Goal: Book appointment/travel/reservation

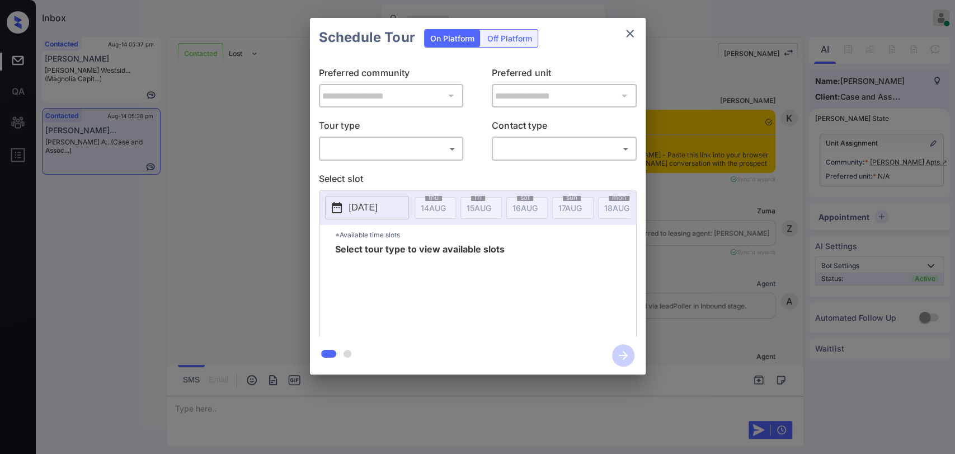
scroll to position [2241, 0]
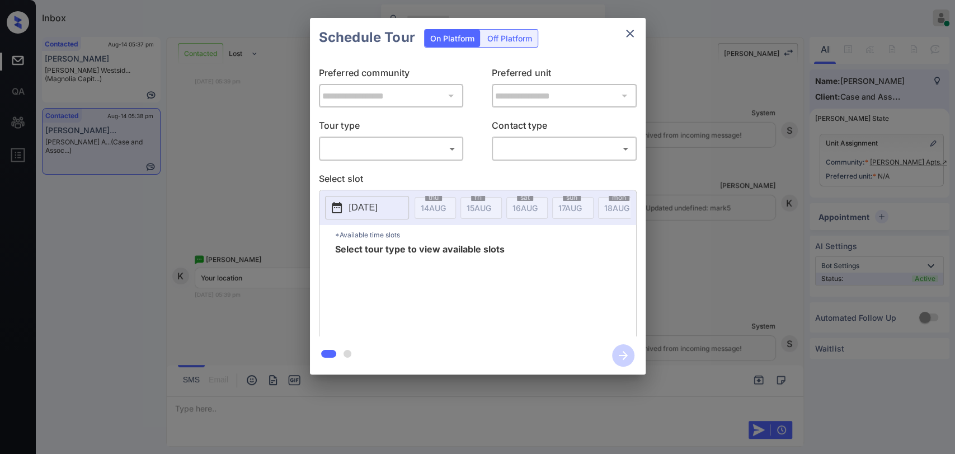
click at [398, 147] on body "Inbox Danielle Dela Cruz Online Set yourself offline Set yourself on break Prof…" at bounding box center [477, 227] width 955 height 454
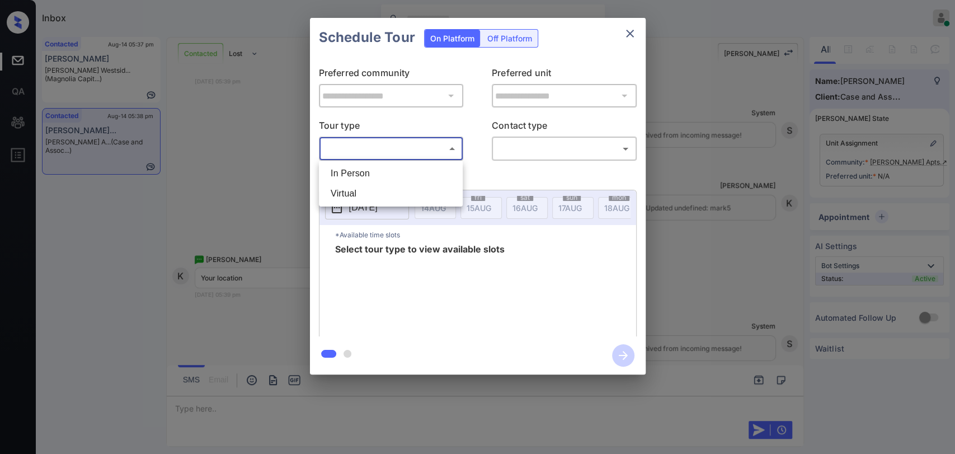
click at [350, 174] on li "In Person" at bounding box center [391, 173] width 138 height 20
type input "********"
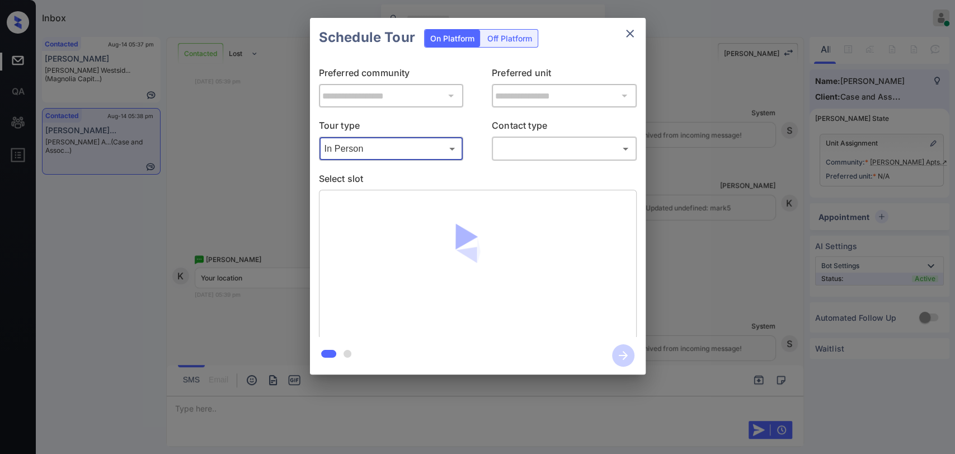
click at [516, 146] on body "Inbox Danielle Dela Cruz Online Set yourself offline Set yourself on break Prof…" at bounding box center [477, 227] width 955 height 454
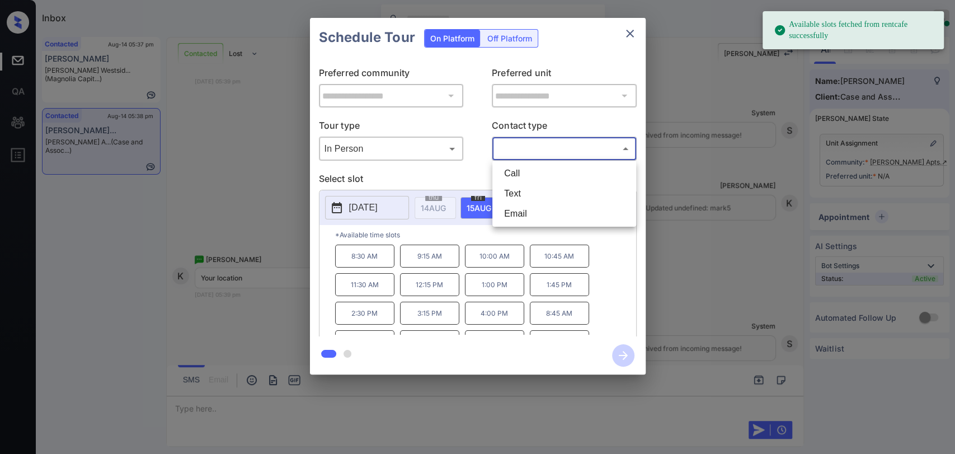
click at [506, 193] on li "Text" at bounding box center [564, 193] width 138 height 20
type input "****"
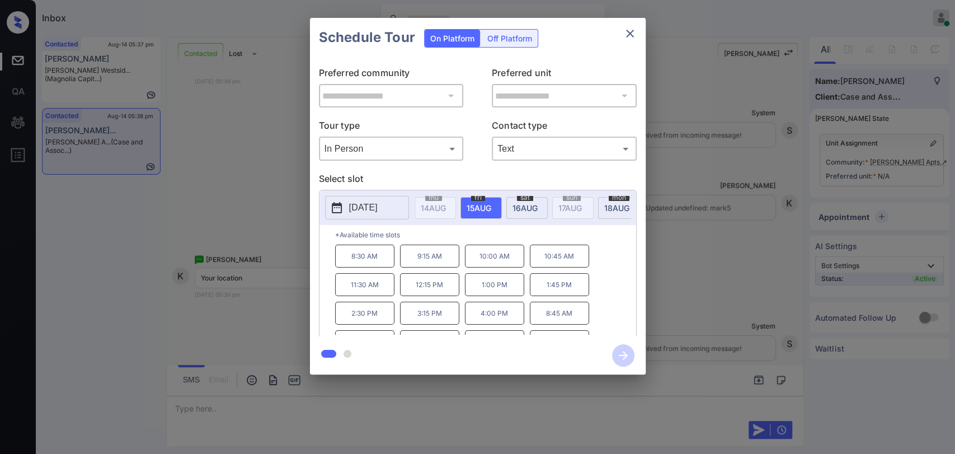
click at [398, 204] on button "2025-08-15" at bounding box center [367, 207] width 84 height 23
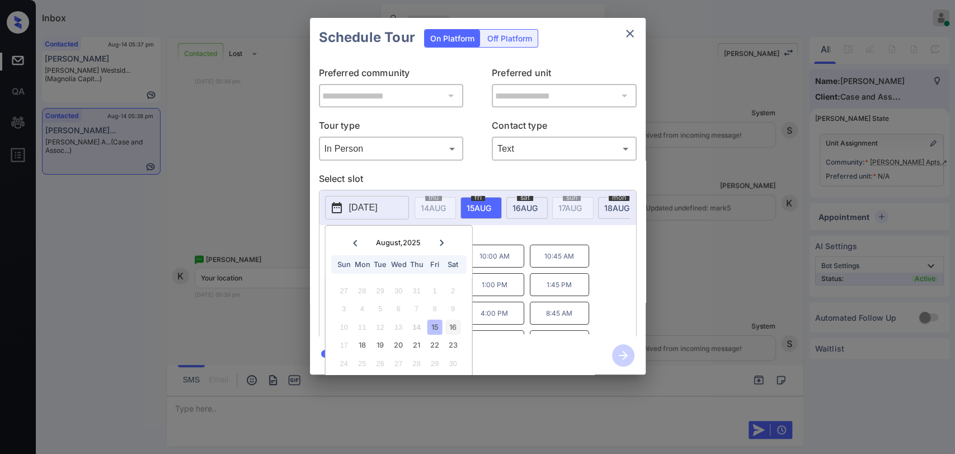
click at [455, 323] on div "16" at bounding box center [452, 326] width 15 height 15
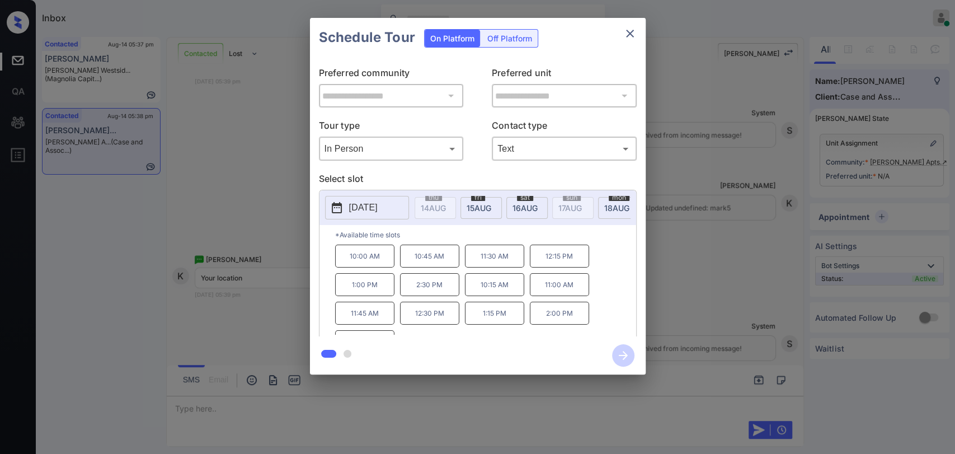
click at [546, 225] on div "2025-08-16 thu 14 AUG fri 15 AUG sat 16 AUG sun 17 AUG mon 18 AUG tue 19 AUG we…" at bounding box center [477, 207] width 317 height 35
click at [634, 32] on icon "close" at bounding box center [629, 33] width 13 height 13
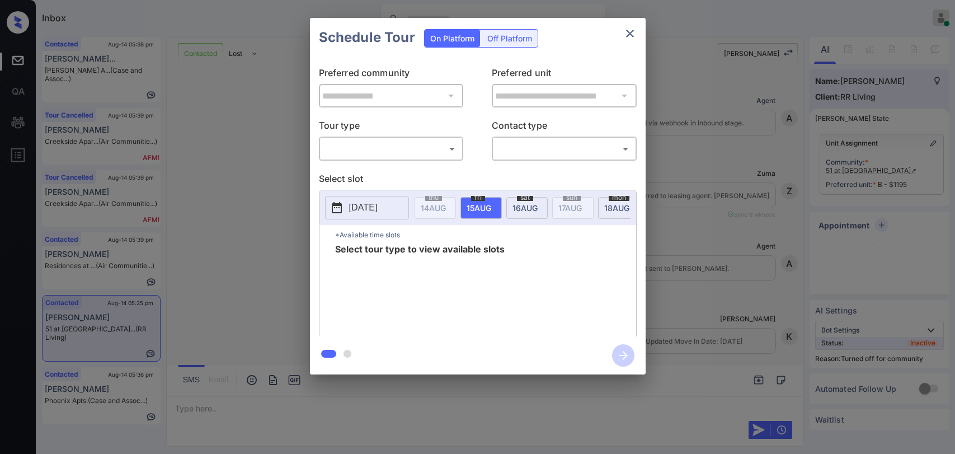
click at [390, 148] on body "Inbox Danielle Dela Cruz Online Set yourself offline Set yourself on break Prof…" at bounding box center [477, 227] width 955 height 454
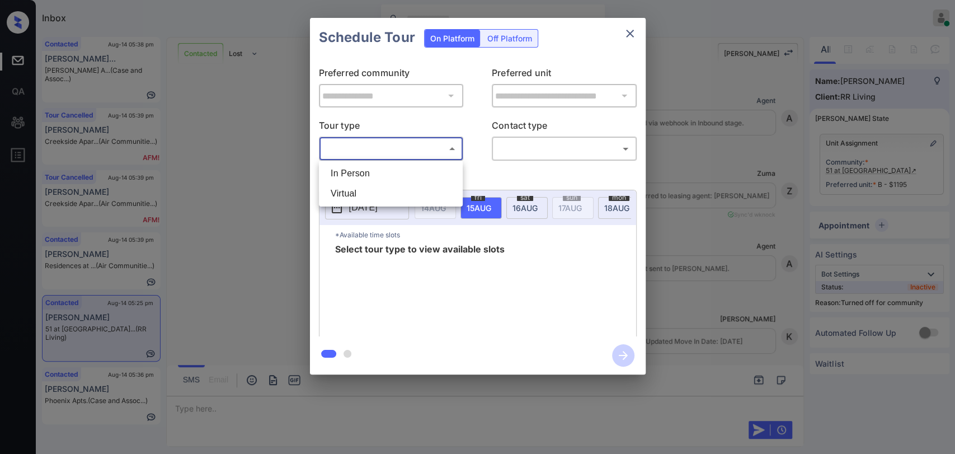
scroll to position [631, 0]
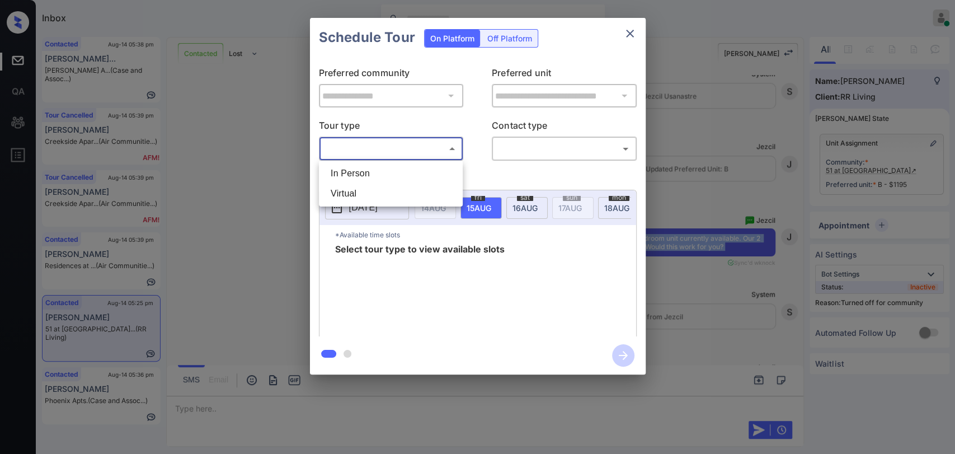
click at [368, 175] on li "In Person" at bounding box center [391, 173] width 138 height 20
type input "********"
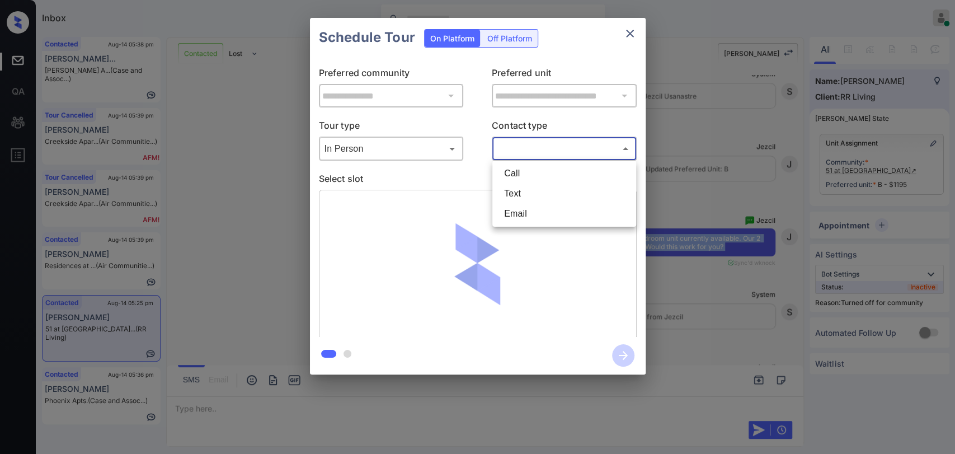
click at [550, 148] on body "Inbox Danielle Dela Cruz Online Set yourself offline Set yourself on break Prof…" at bounding box center [477, 227] width 955 height 454
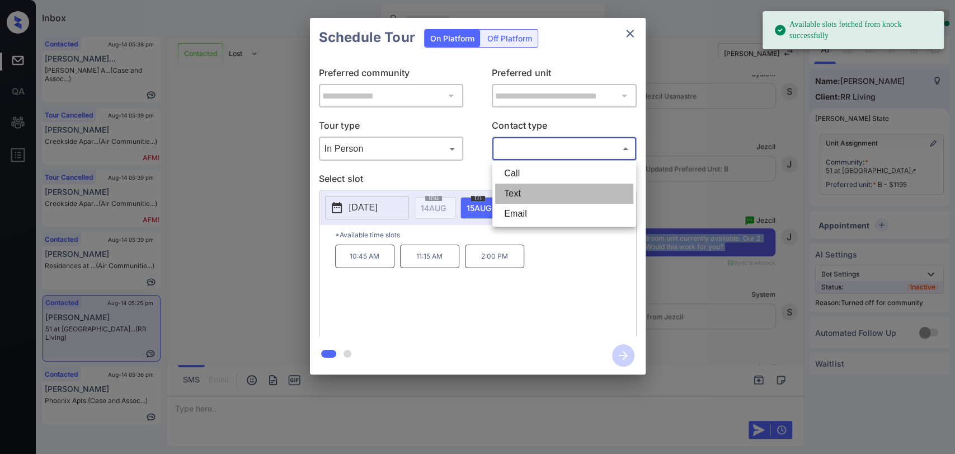
click at [507, 188] on li "Text" at bounding box center [564, 193] width 138 height 20
type input "****"
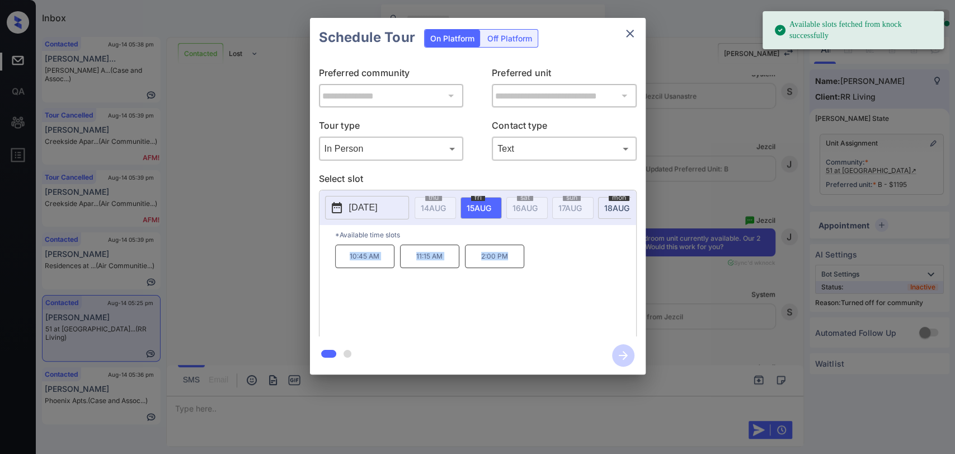
drag, startPoint x: 346, startPoint y: 261, endPoint x: 606, endPoint y: 283, distance: 261.0
click at [606, 283] on div "10:45 AM 11:15 AM 2:00 PM" at bounding box center [485, 288] width 301 height 89
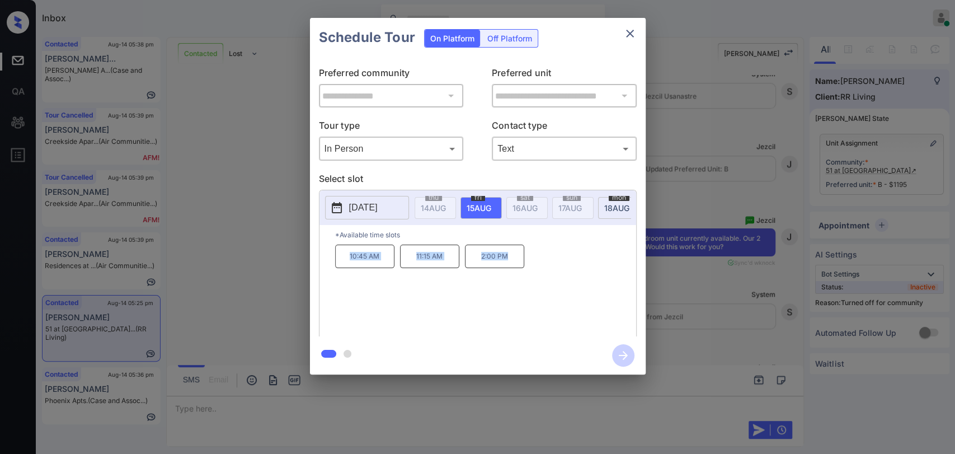
copy div "10:45 AM 11:15 AM 2:00 PM"
click at [627, 32] on icon "close" at bounding box center [629, 33] width 13 height 13
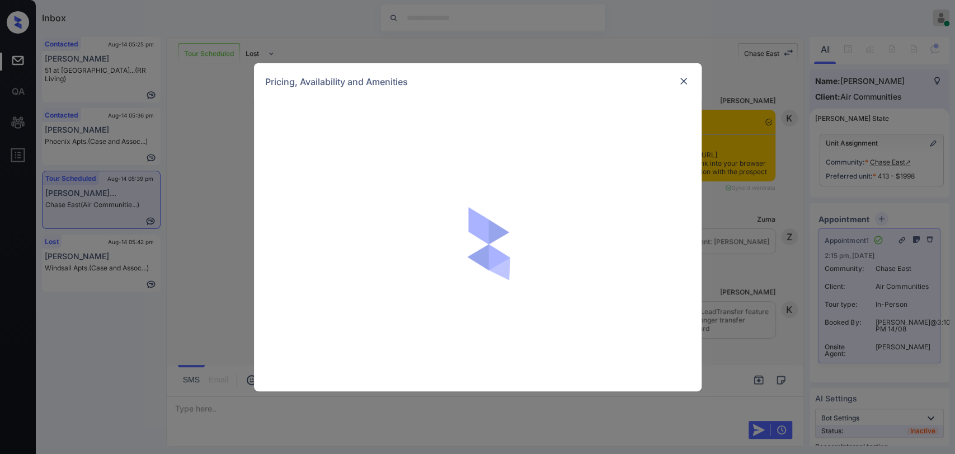
scroll to position [11663, 0]
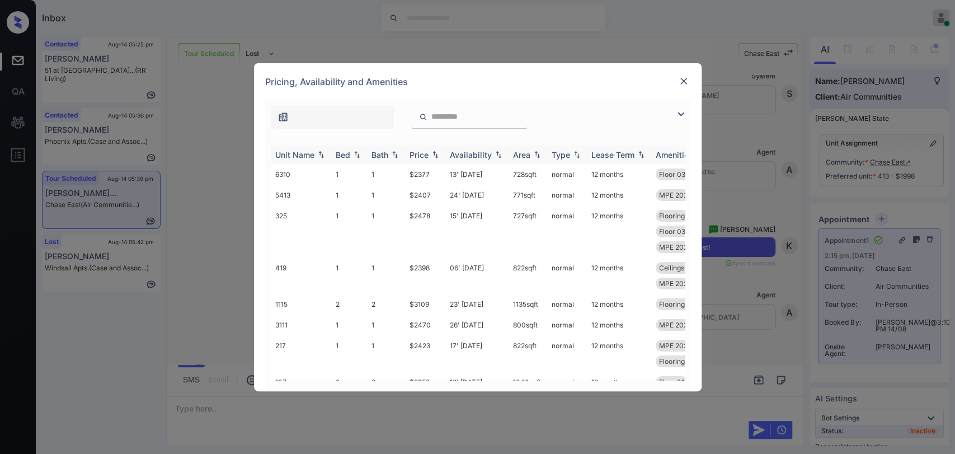
click at [348, 154] on div "Bed" at bounding box center [343, 155] width 15 height 10
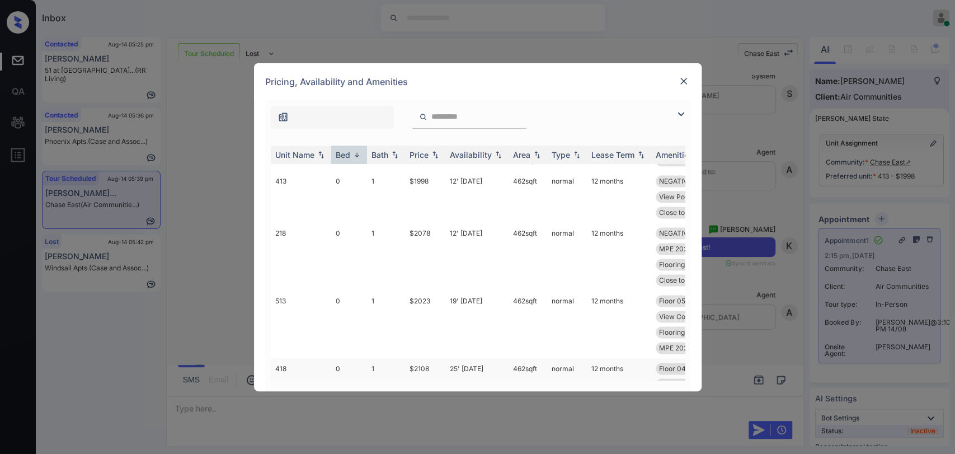
scroll to position [9627, 0]
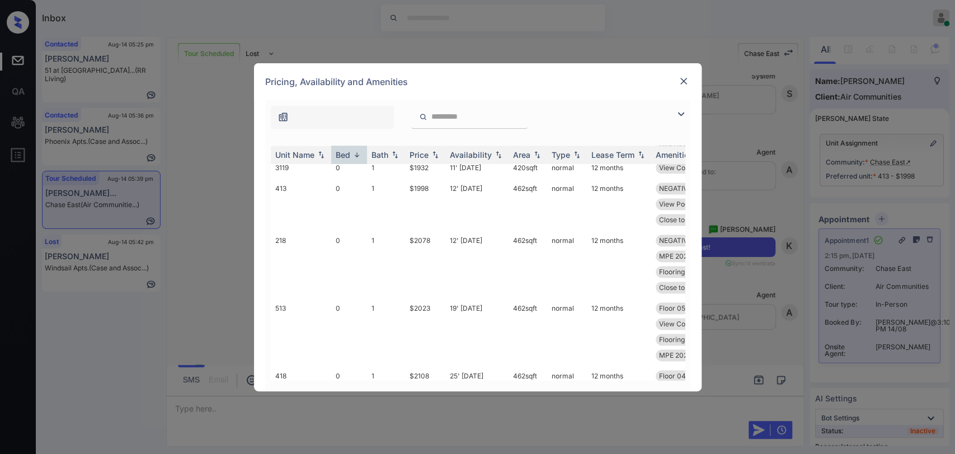
click at [683, 81] on img at bounding box center [683, 80] width 11 height 11
